Goal: Transaction & Acquisition: Obtain resource

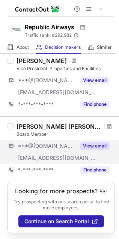
scroll to position [593, 0]
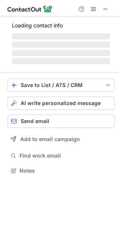
scroll to position [176, 119]
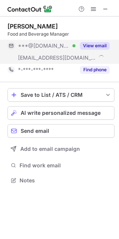
click at [101, 46] on button "View email" at bounding box center [95, 46] width 30 height 8
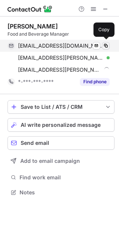
scroll to position [187, 119]
click at [105, 45] on span at bounding box center [106, 46] width 6 height 6
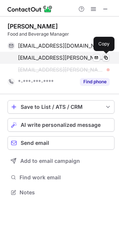
click at [108, 56] on span at bounding box center [106, 58] width 6 height 6
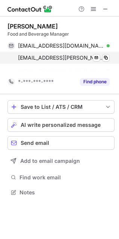
scroll to position [176, 119]
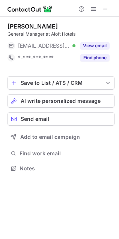
scroll to position [164, 119]
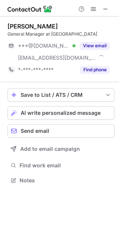
scroll to position [176, 119]
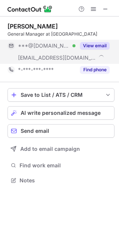
click at [98, 47] on button "View email" at bounding box center [95, 46] width 30 height 8
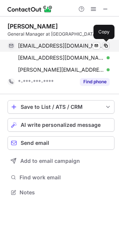
click at [106, 45] on span at bounding box center [106, 46] width 6 height 6
click at [105, 45] on span at bounding box center [106, 46] width 6 height 6
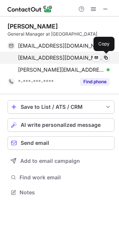
click at [105, 59] on span at bounding box center [106, 58] width 6 height 6
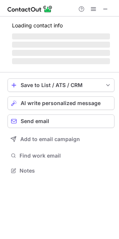
scroll to position [176, 119]
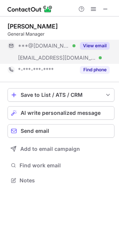
click at [97, 45] on button "View email" at bounding box center [95, 46] width 30 height 8
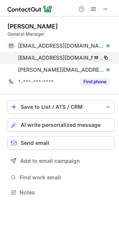
scroll to position [187, 119]
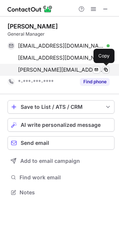
click at [109, 68] on span at bounding box center [106, 70] width 6 height 6
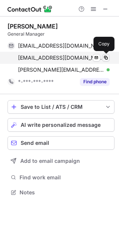
click at [105, 60] on span at bounding box center [106, 58] width 6 height 6
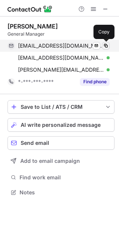
click at [109, 44] on span at bounding box center [106, 46] width 6 height 6
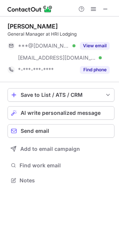
scroll to position [176, 119]
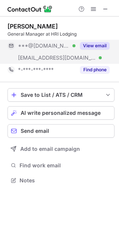
click at [98, 45] on button "View email" at bounding box center [95, 46] width 30 height 8
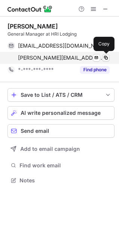
click at [106, 58] on span at bounding box center [106, 58] width 6 height 6
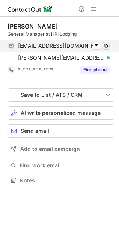
click at [106, 46] on span at bounding box center [106, 46] width 6 height 6
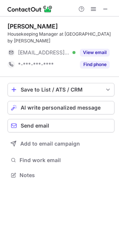
scroll to position [170, 119]
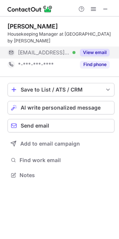
click at [95, 51] on button "View email" at bounding box center [95, 53] width 30 height 8
